Goal: Task Accomplishment & Management: Complete application form

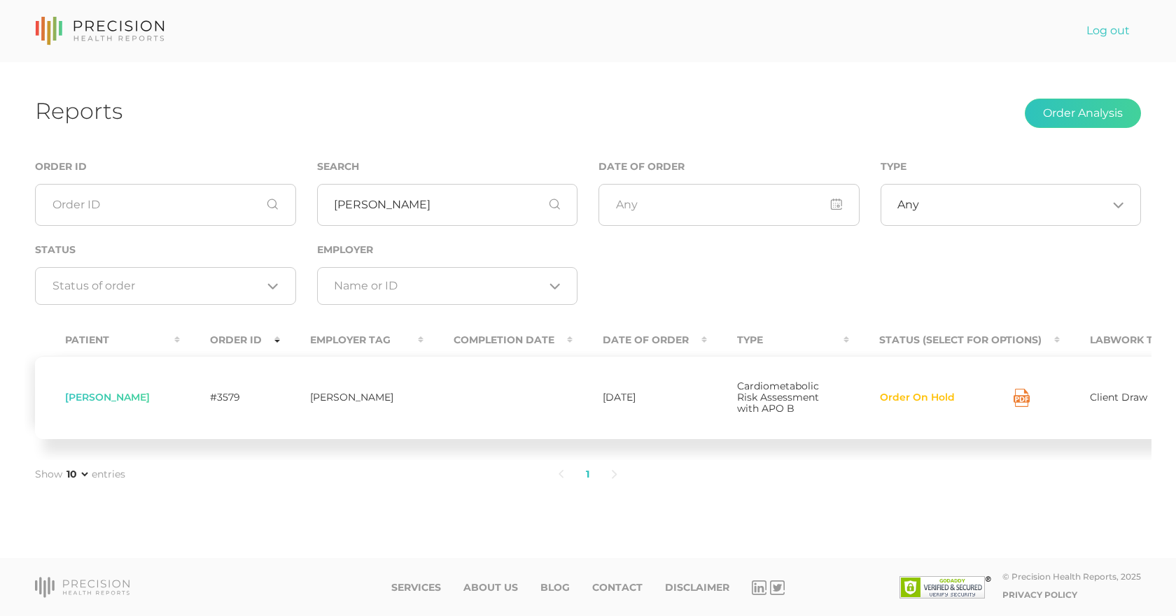
drag, startPoint x: 108, startPoint y: 408, endPoint x: 124, endPoint y: 406, distance: 15.5
click at [109, 404] on span "[PERSON_NAME]" at bounding box center [107, 397] width 85 height 13
click at [886, 397] on button "Order On Hold" at bounding box center [917, 398] width 76 height 14
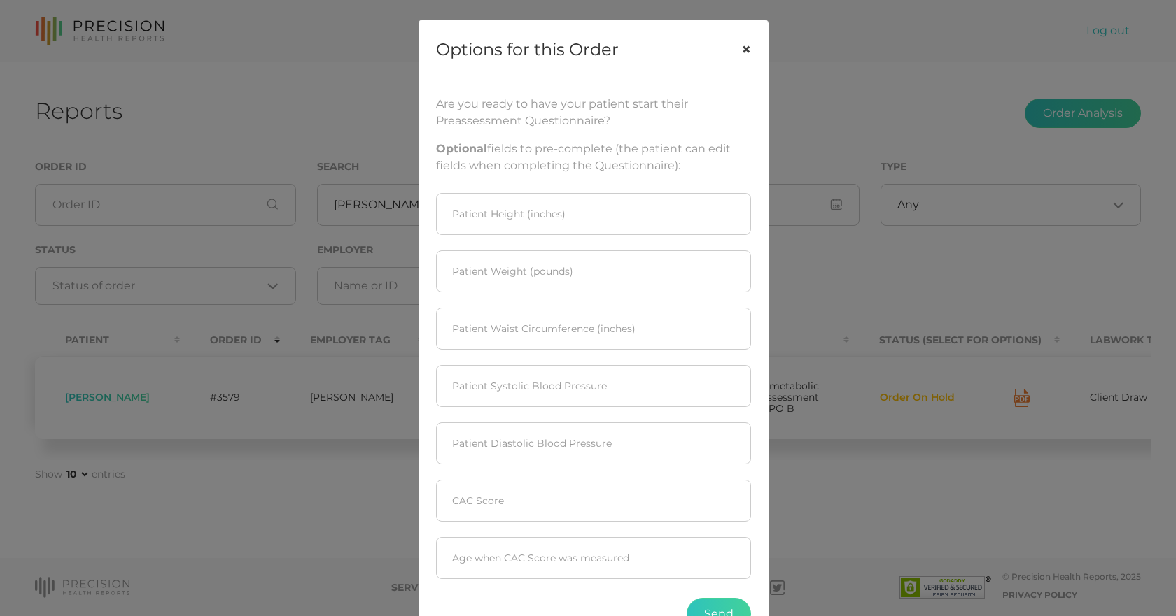
click at [744, 44] on button "×" at bounding box center [745, 49] width 43 height 59
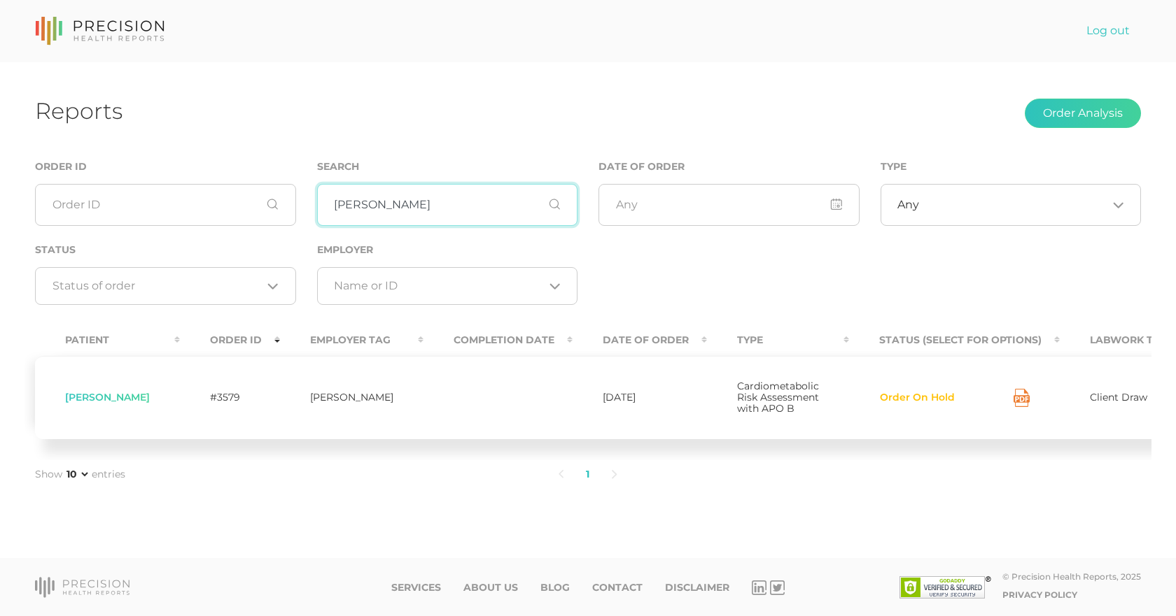
drag, startPoint x: 439, startPoint y: 209, endPoint x: 274, endPoint y: 179, distance: 167.9
click at [274, 179] on div "Order ID Search [PERSON_NAME] Date of Order Type Any Loading... Status Loading.…" at bounding box center [587, 239] width 1127 height 162
type input "[PERSON_NAME]"
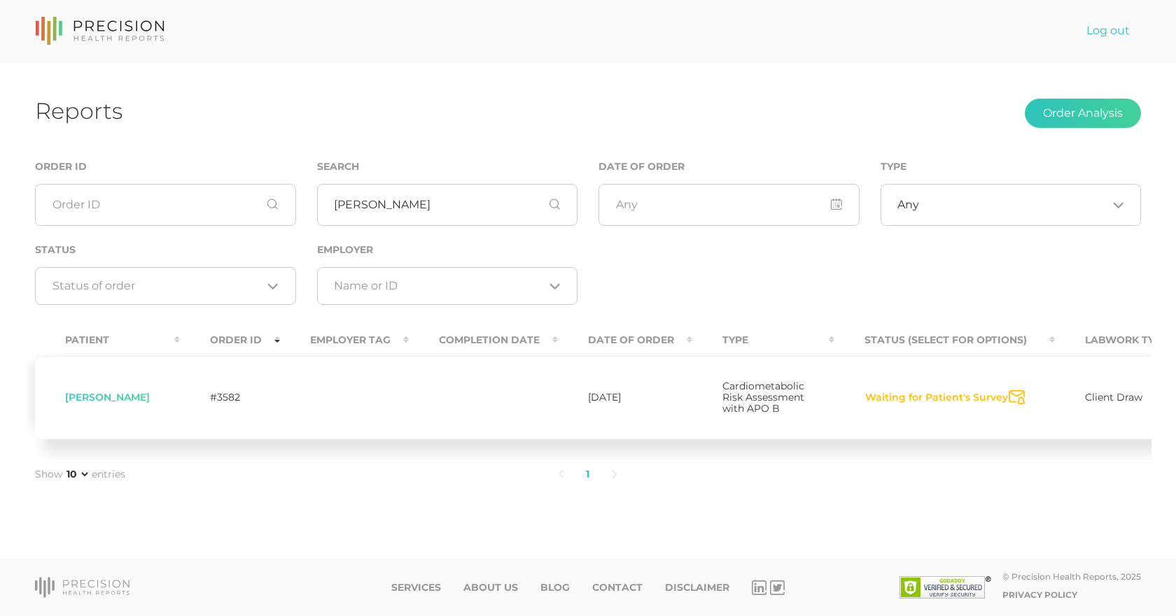
drag, startPoint x: 817, startPoint y: 470, endPoint x: 936, endPoint y: 465, distance: 119.0
click at [936, 460] on div "Patient Order ID Employer Tag Completion Date Date Of Order Type Status (Select…" at bounding box center [587, 390] width 1127 height 140
click at [86, 404] on span "[PERSON_NAME]" at bounding box center [107, 397] width 85 height 13
click at [332, 420] on td at bounding box center [344, 397] width 129 height 83
click at [722, 415] on span "Cardiometabolic Risk Assessment with APO B" at bounding box center [763, 397] width 82 height 35
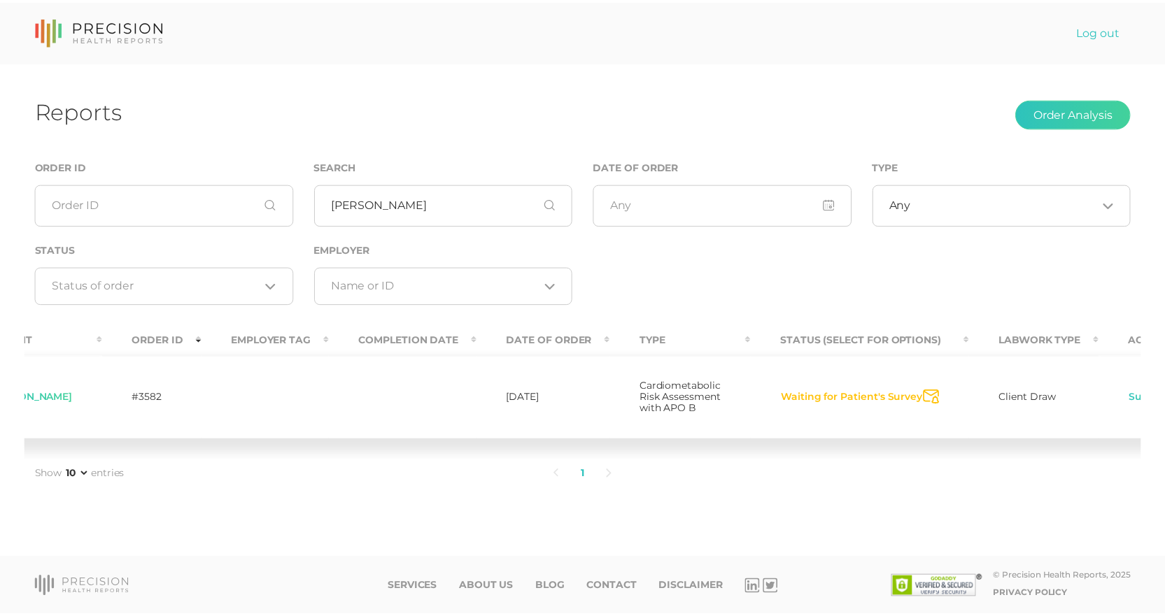
scroll to position [0, 130]
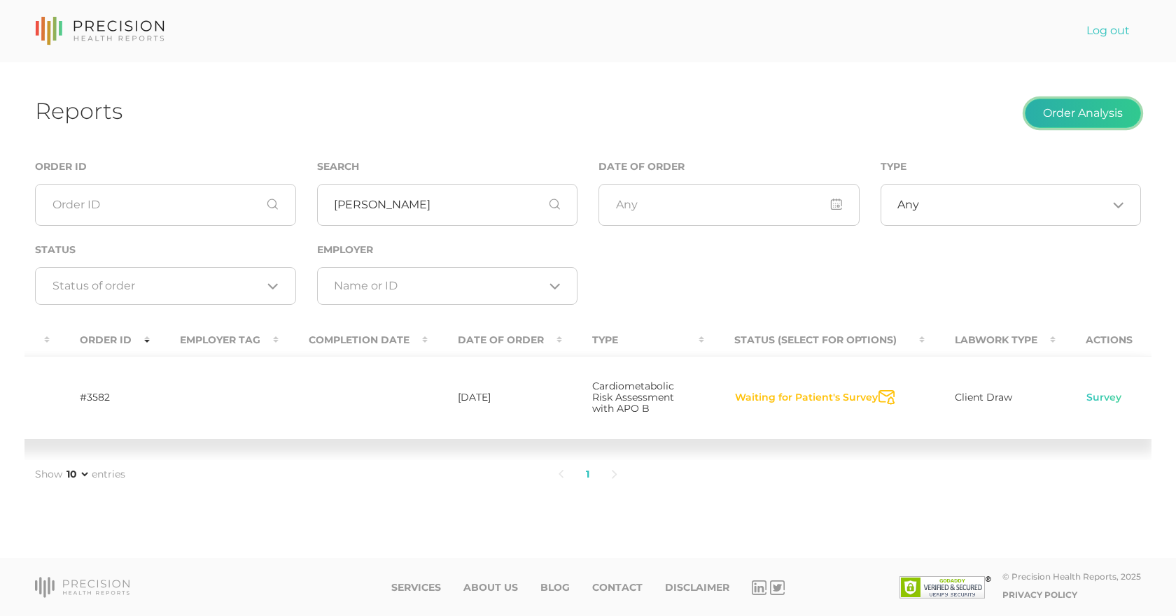
click at [1111, 101] on button "Order Analysis" at bounding box center [1082, 113] width 116 height 29
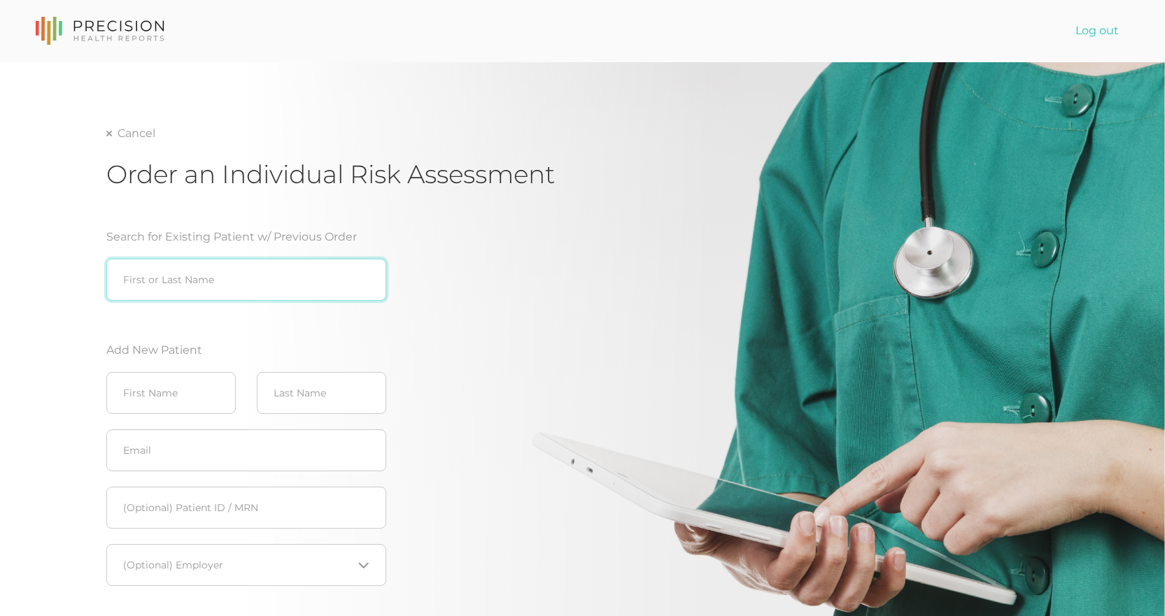
click at [262, 276] on input "search" at bounding box center [246, 280] width 280 height 42
click at [155, 308] on div "[PERSON_NAME]" at bounding box center [246, 309] width 280 height 17
type input "[PERSON_NAME]"
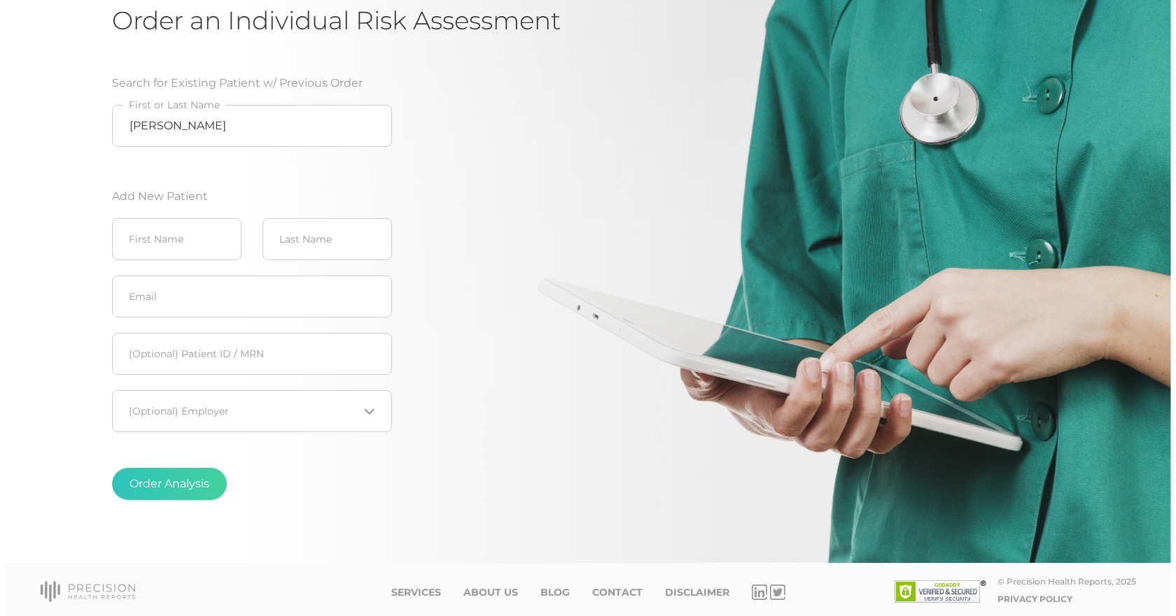
scroll to position [158, 0]
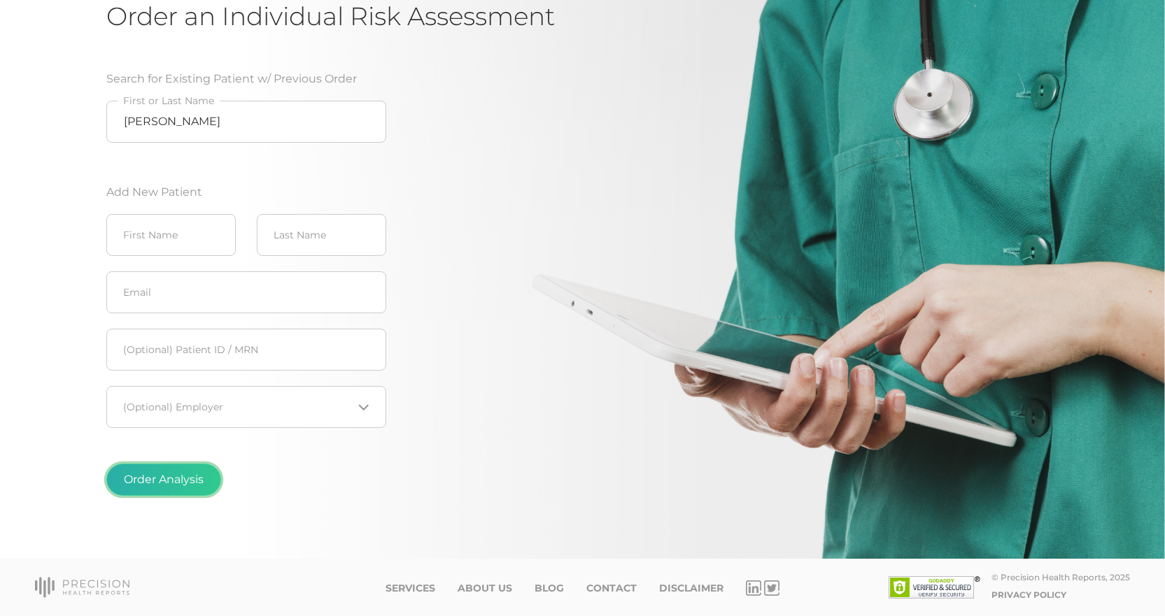
click at [167, 473] on button "Order Analysis" at bounding box center [163, 480] width 115 height 32
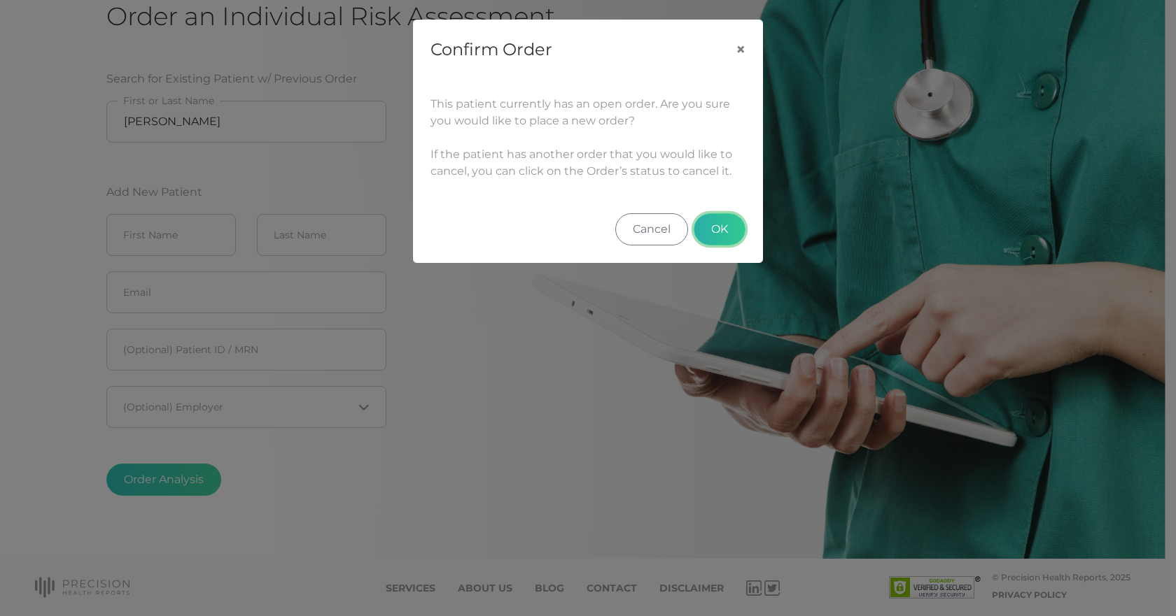
drag, startPoint x: 730, startPoint y: 222, endPoint x: 534, endPoint y: 355, distance: 236.8
click at [534, 355] on div "Confirm Order × This patient currently has an open order. Are you sure you woul…" at bounding box center [588, 308] width 1176 height 616
click at [716, 226] on button "OK" at bounding box center [719, 229] width 52 height 32
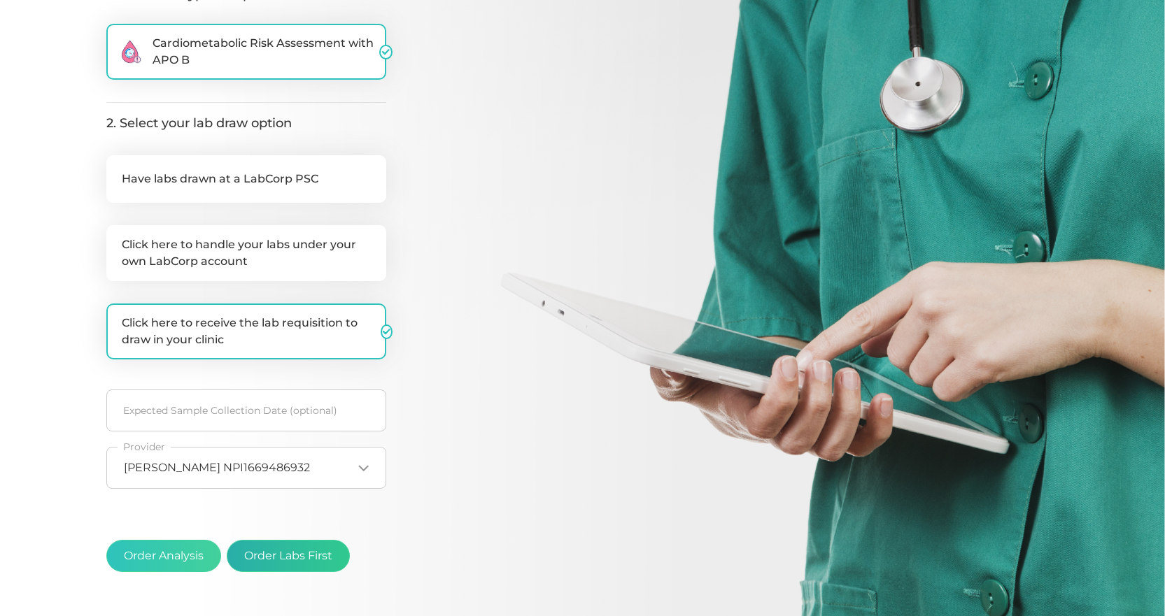
scroll to position [319, 0]
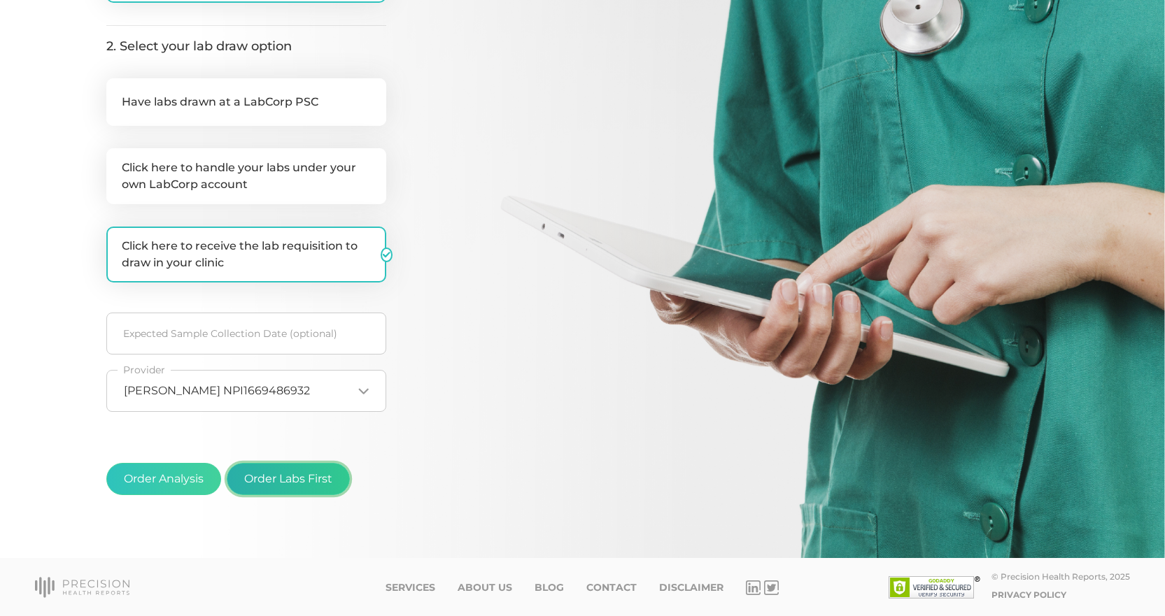
click at [286, 477] on button "Order Labs First" at bounding box center [288, 479] width 123 height 32
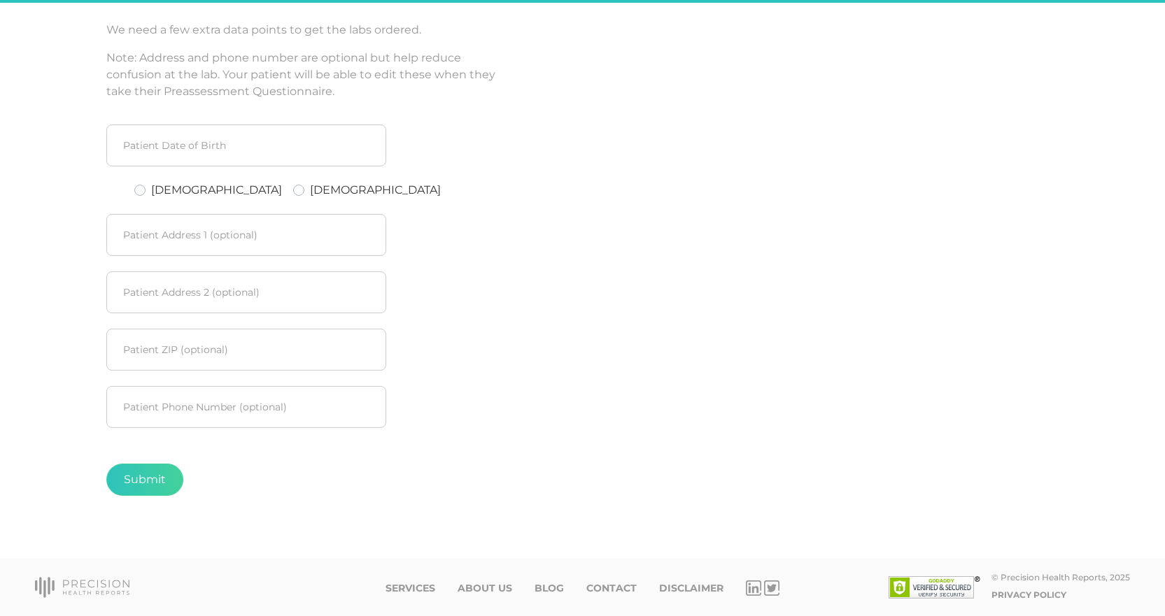
scroll to position [190, 0]
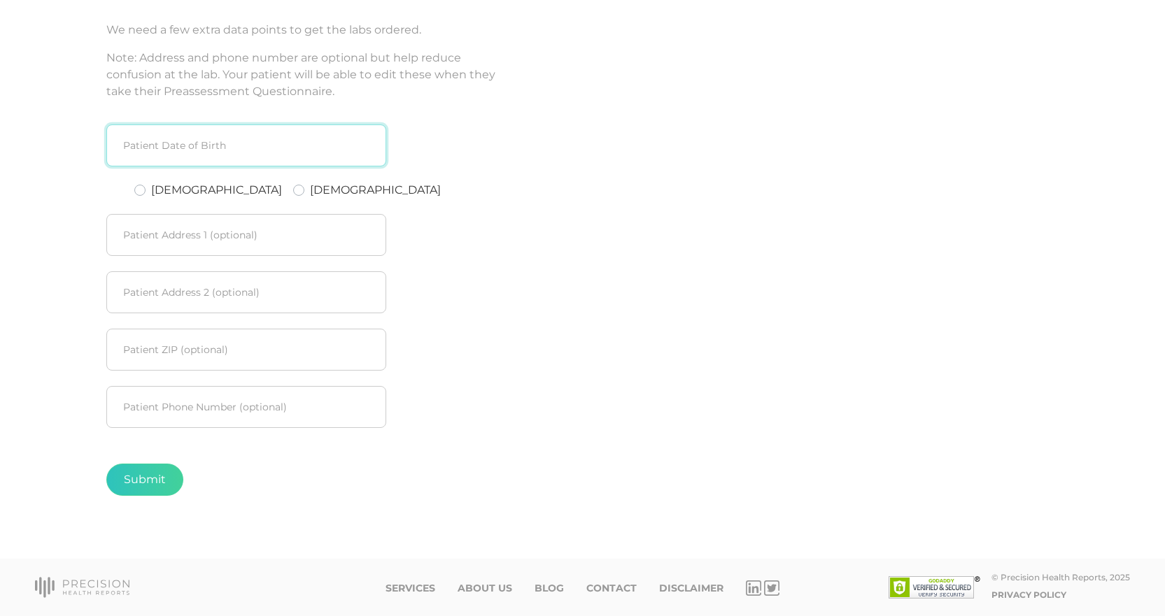
click at [232, 146] on input at bounding box center [246, 146] width 280 height 42
type input "[DATE]"
click at [148, 191] on div "[DEMOGRAPHIC_DATA]" at bounding box center [208, 190] width 148 height 17
click at [151, 189] on label "[DEMOGRAPHIC_DATA]" at bounding box center [216, 190] width 131 height 17
click at [136, 189] on input "[DEMOGRAPHIC_DATA]" at bounding box center [139, 189] width 11 height 14
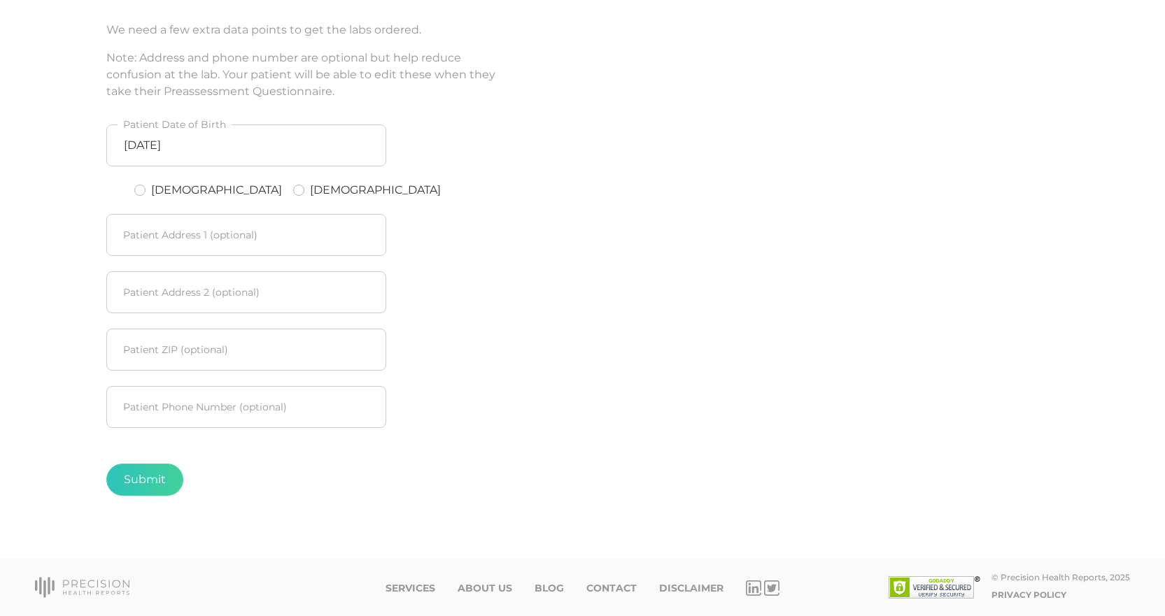
radio input "true"
click at [143, 485] on button "Submit" at bounding box center [144, 480] width 77 height 32
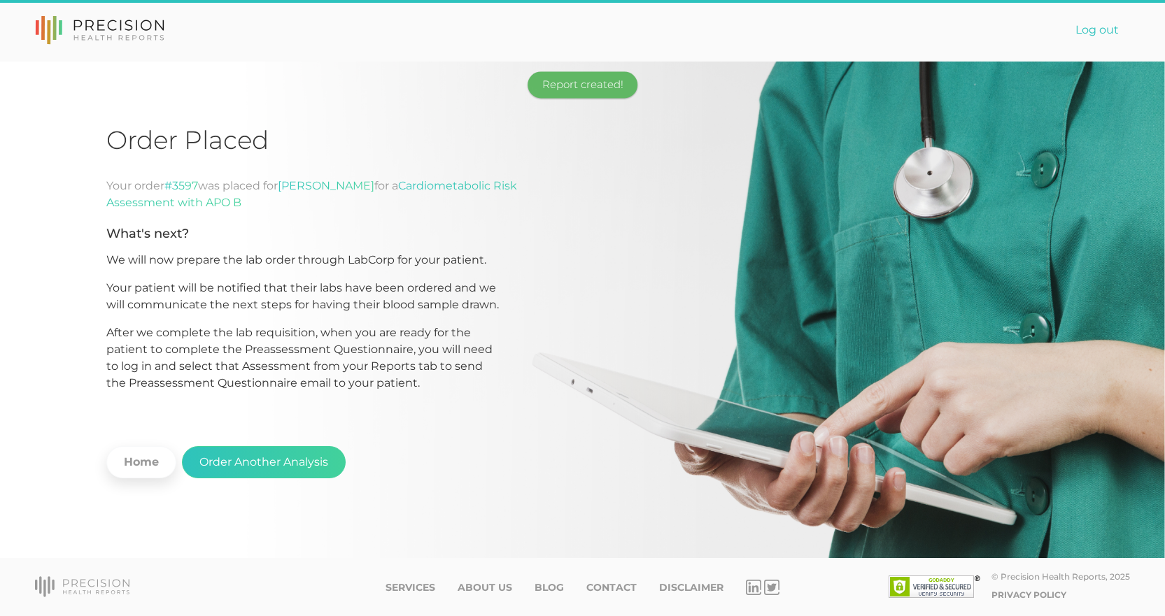
scroll to position [1, 0]
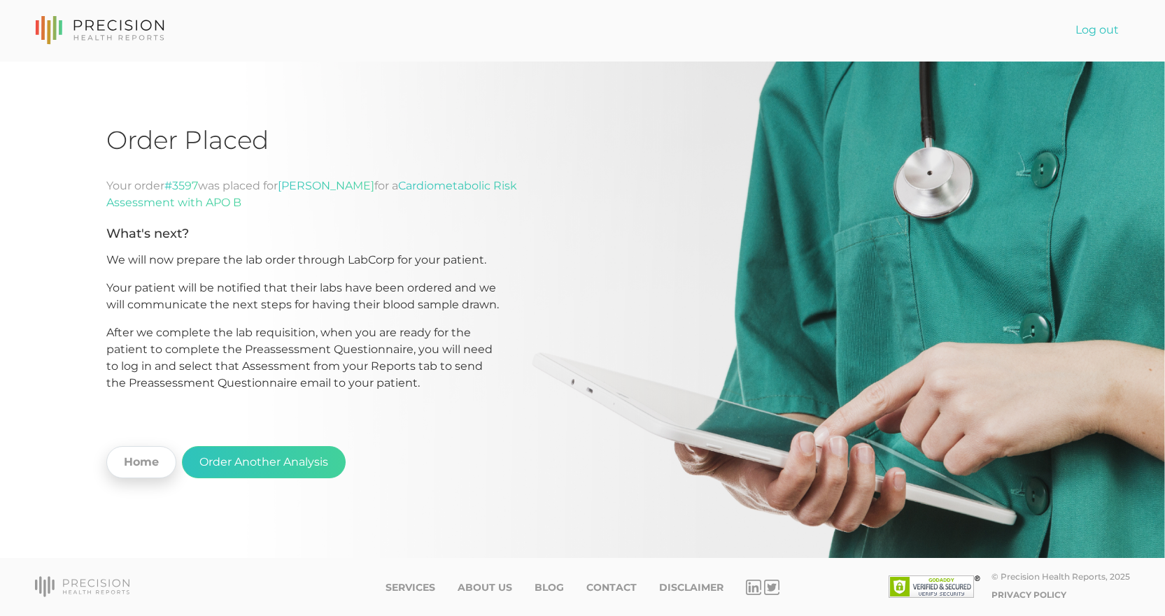
click at [147, 456] on link "Home" at bounding box center [141, 462] width 70 height 32
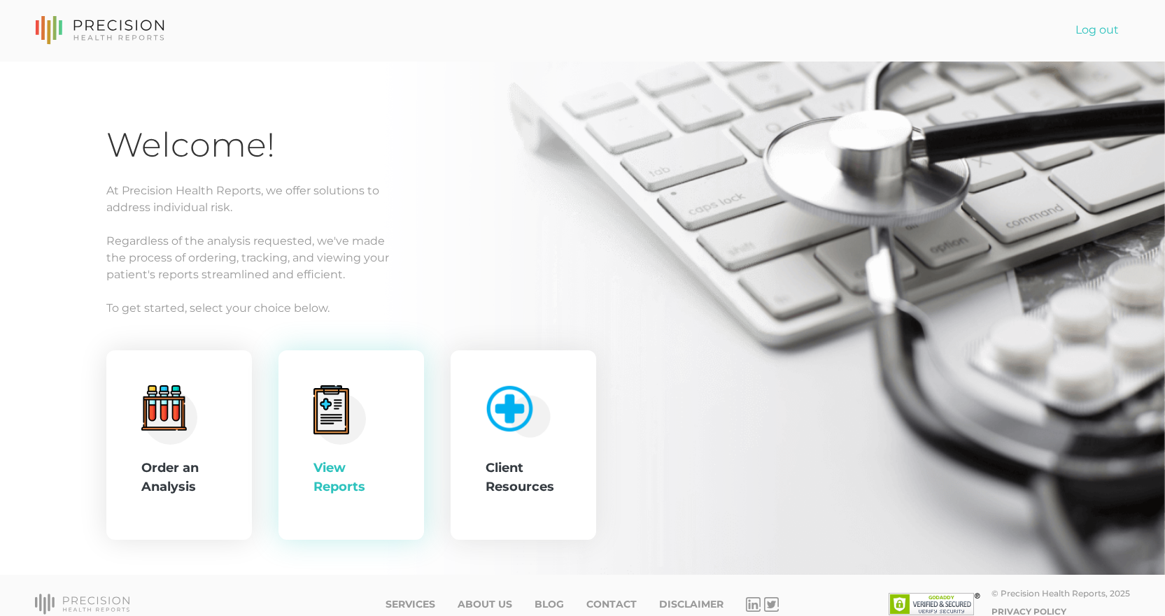
click at [337, 498] on div "View Reports" at bounding box center [351, 446] width 76 height 120
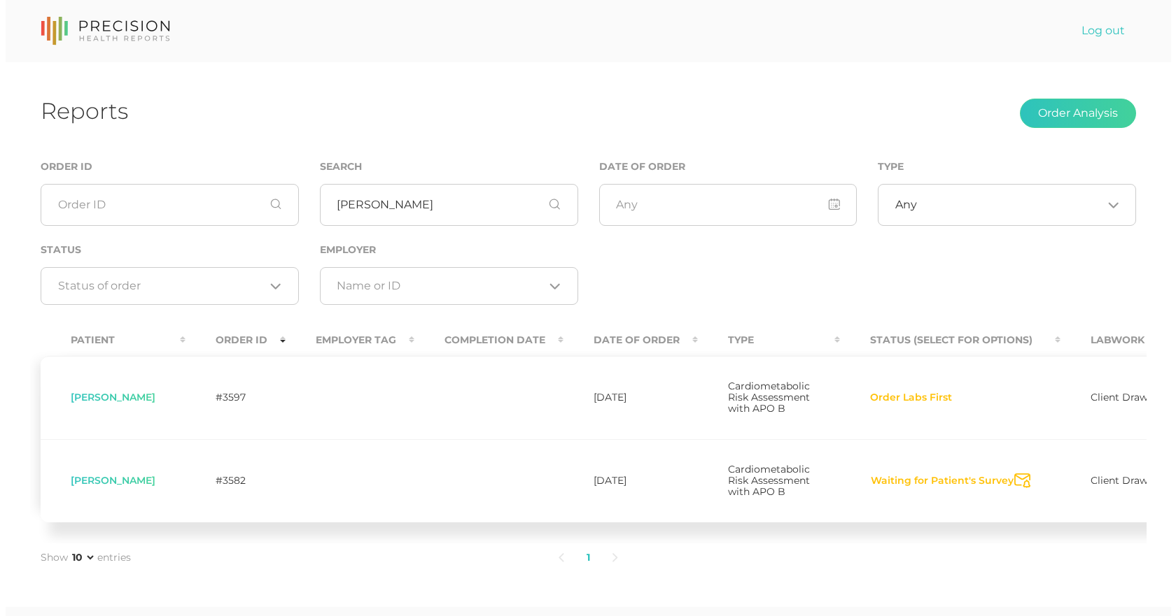
scroll to position [0, 141]
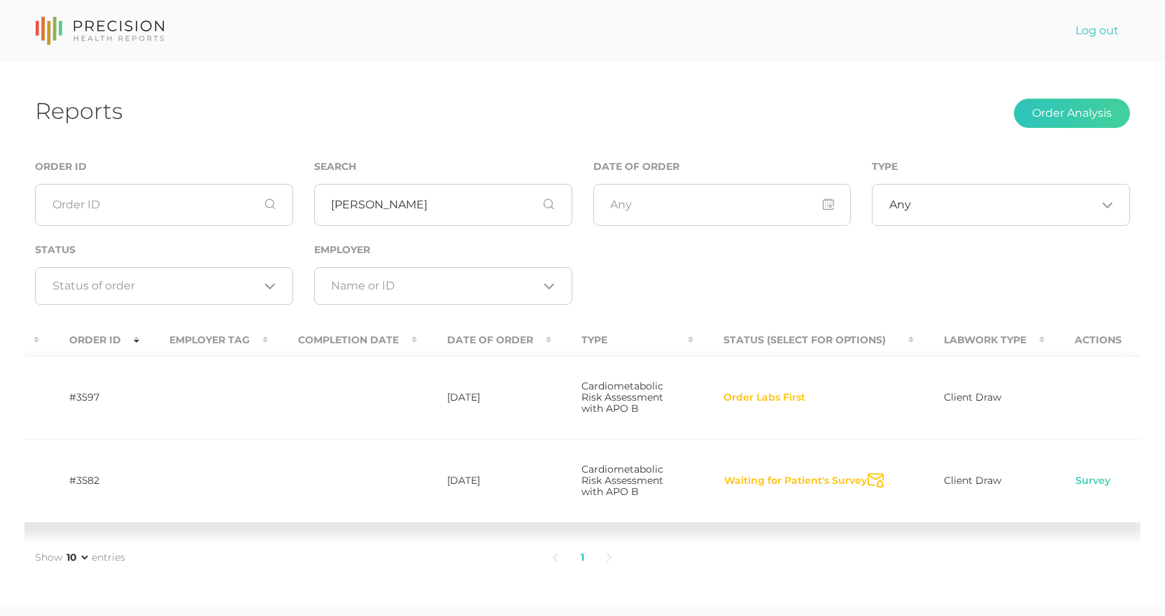
click at [767, 488] on button "Waiting for Patient's Survey" at bounding box center [796, 481] width 144 height 14
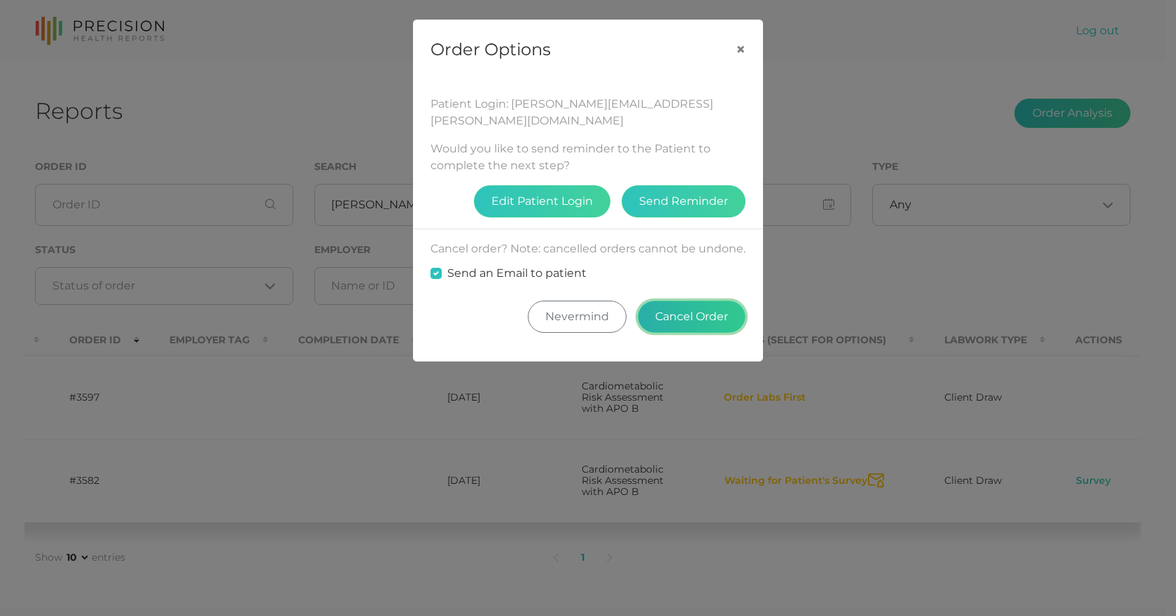
click at [709, 303] on button "Cancel Order" at bounding box center [691, 317] width 108 height 32
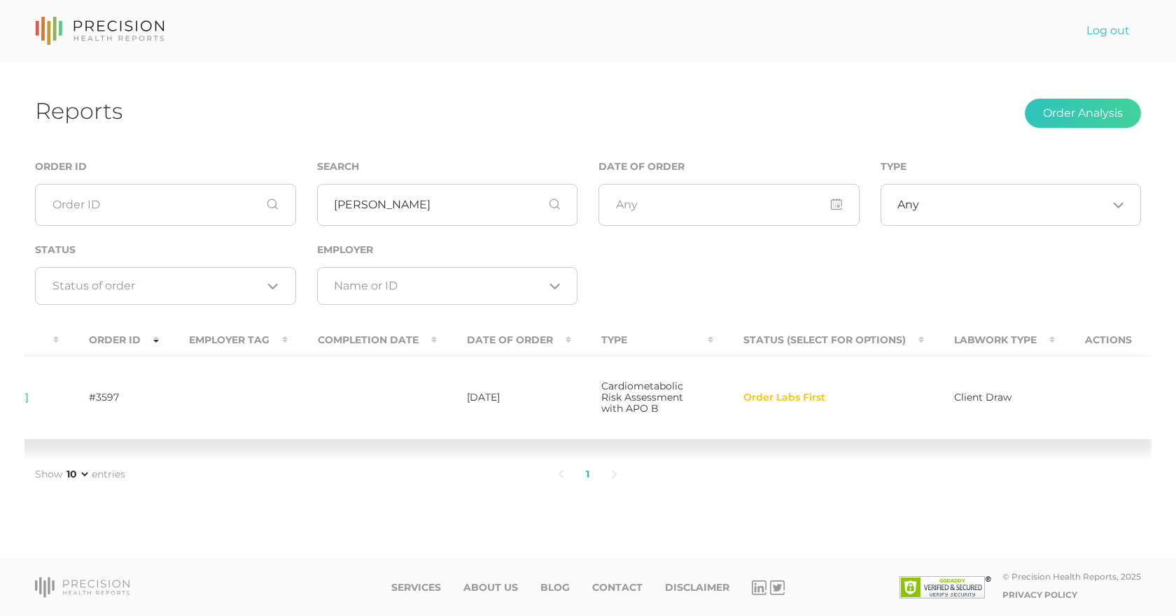
scroll to position [0, 0]
